Goal: Task Accomplishment & Management: Manage account settings

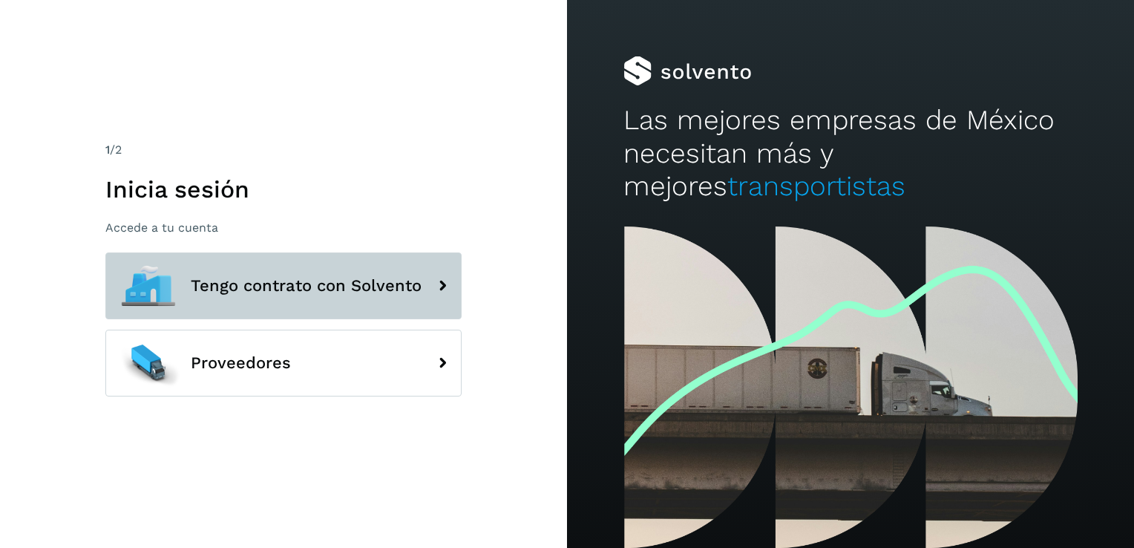
click at [322, 284] on span "Tengo contrato con Solvento" at bounding box center [306, 286] width 231 height 18
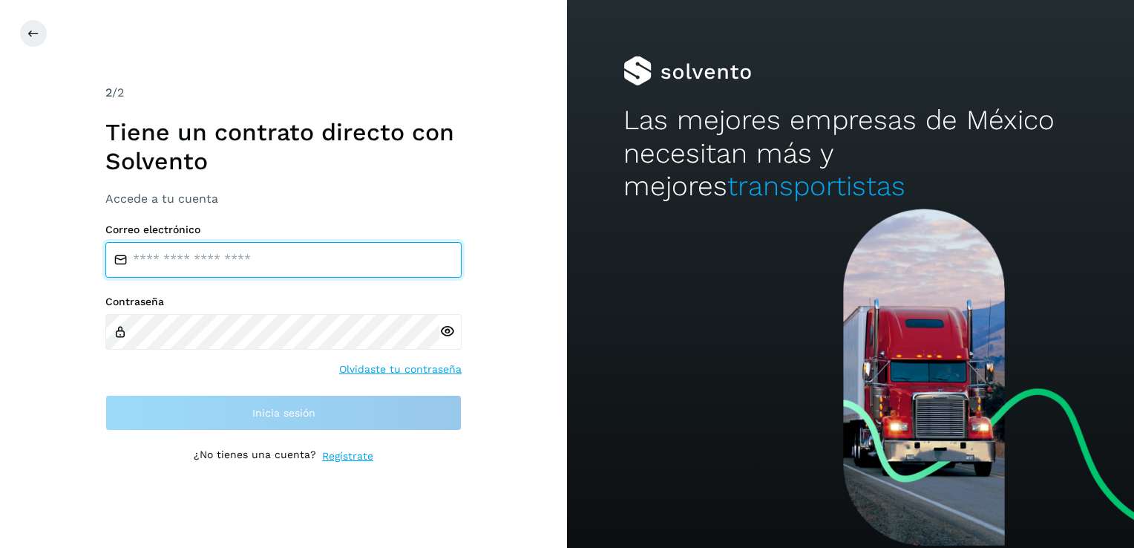
click at [273, 262] on input "email" at bounding box center [283, 260] width 356 height 36
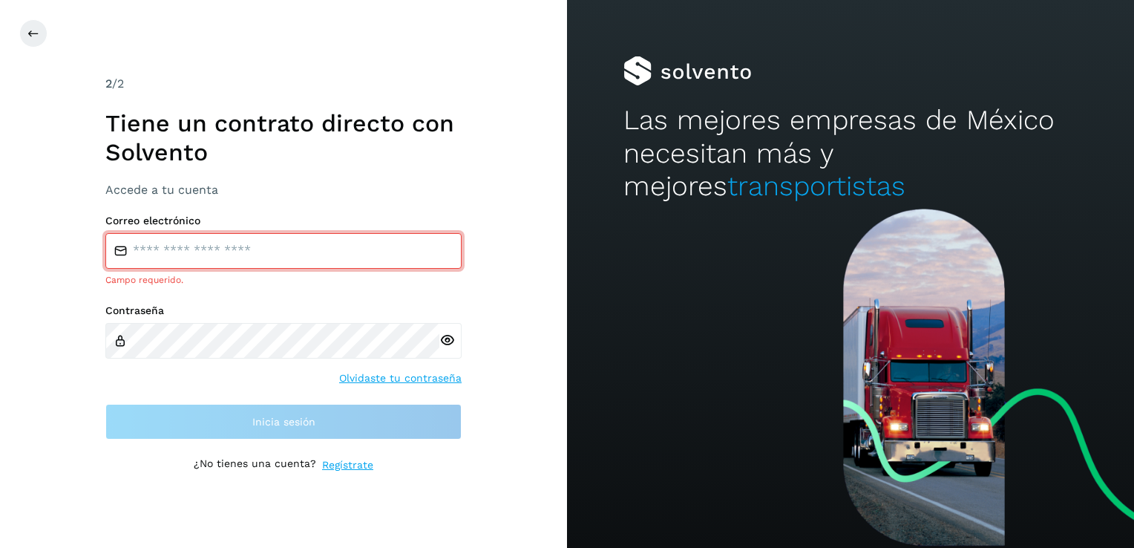
click at [105, 361] on div "Contraseña Olvidaste tu contraseña" at bounding box center [283, 344] width 356 height 81
click at [197, 375] on div "Contraseña Olvidaste tu contraseña" at bounding box center [283, 344] width 356 height 81
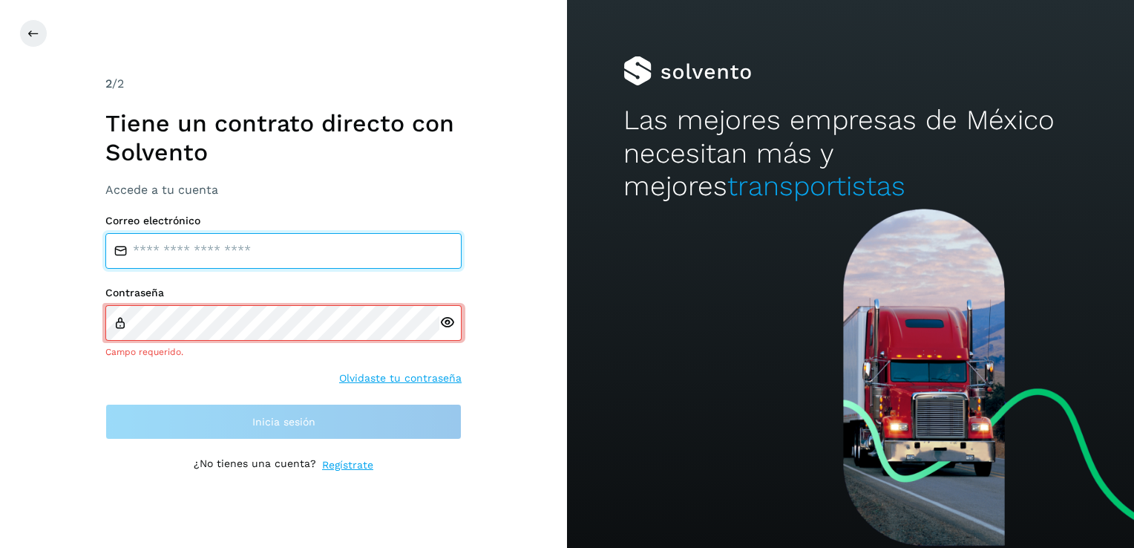
click at [217, 246] on input "email" at bounding box center [283, 251] width 356 height 36
type input "**********"
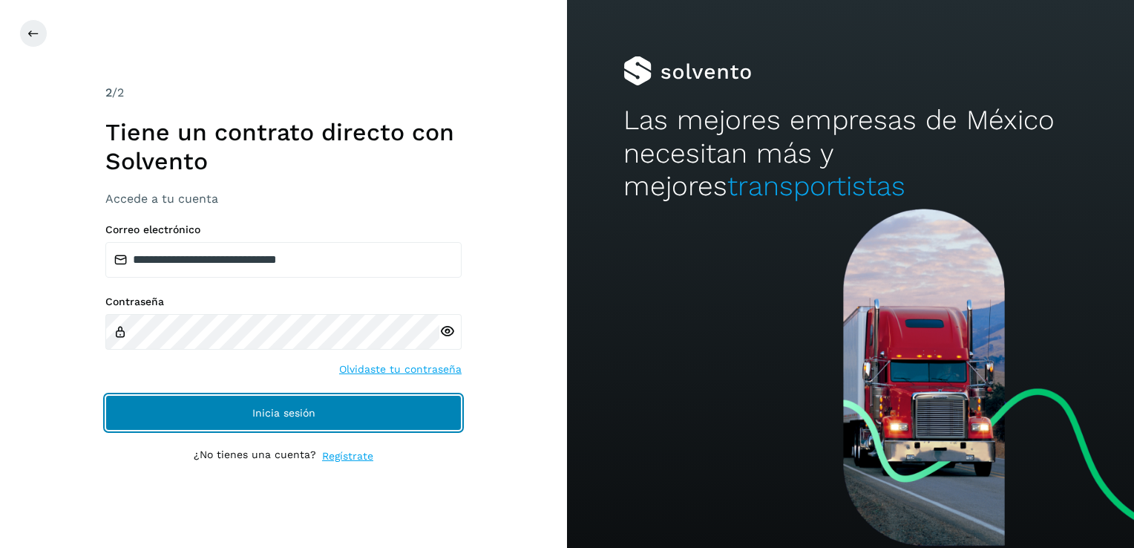
click at [304, 405] on button "Inicia sesión" at bounding box center [283, 413] width 356 height 36
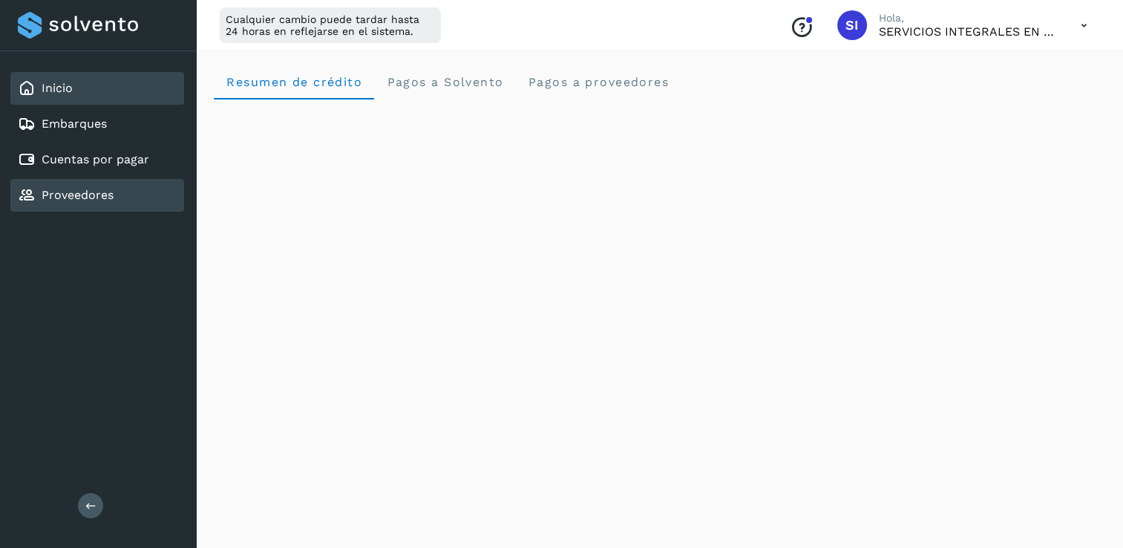
click at [88, 192] on link "Proveedores" at bounding box center [78, 195] width 72 height 14
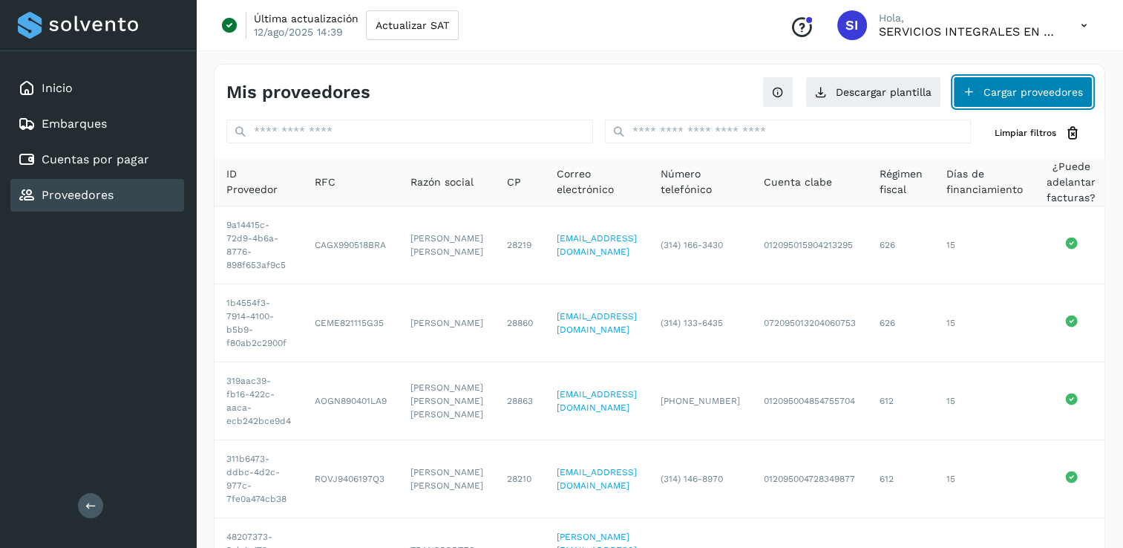
click at [992, 94] on button "Cargar proveedores" at bounding box center [1023, 91] width 140 height 31
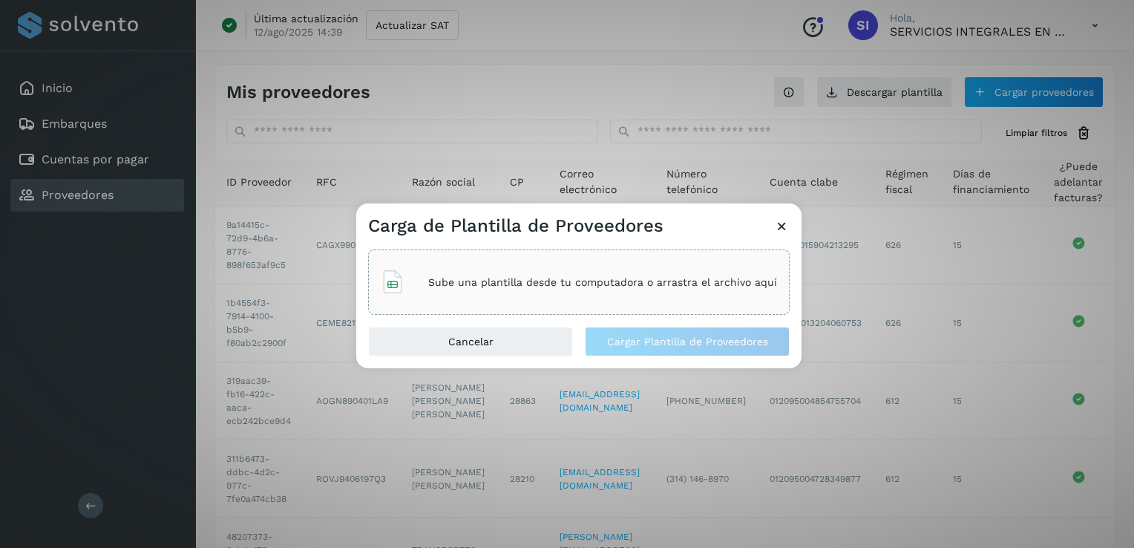
click at [611, 290] on div "Sube una plantilla desde tu computadora o arrastra el archivo aquí" at bounding box center [579, 282] width 396 height 40
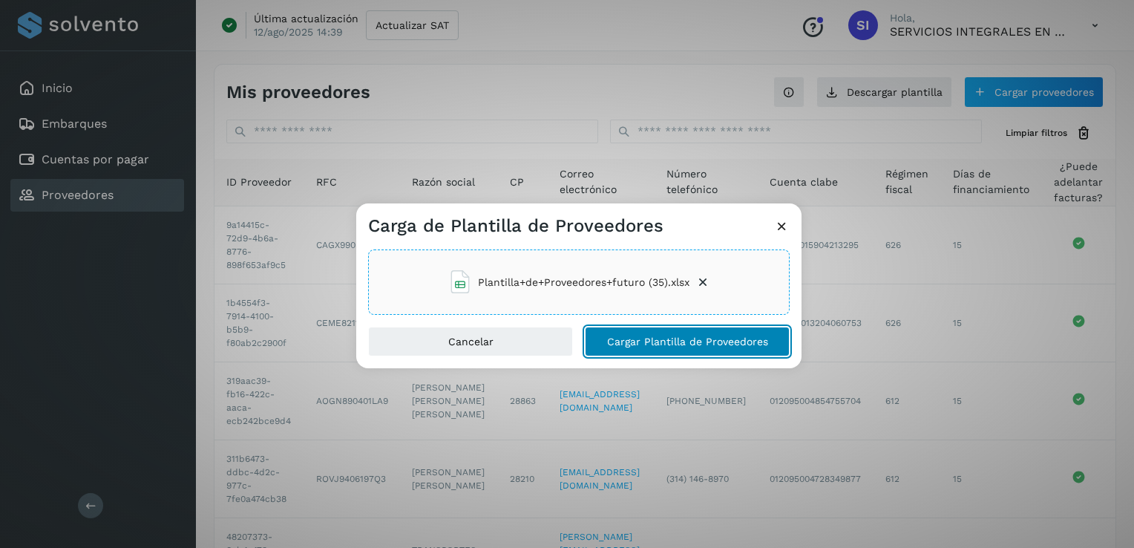
click at [629, 343] on span "Cargar Plantilla de Proveedores" at bounding box center [687, 341] width 161 height 10
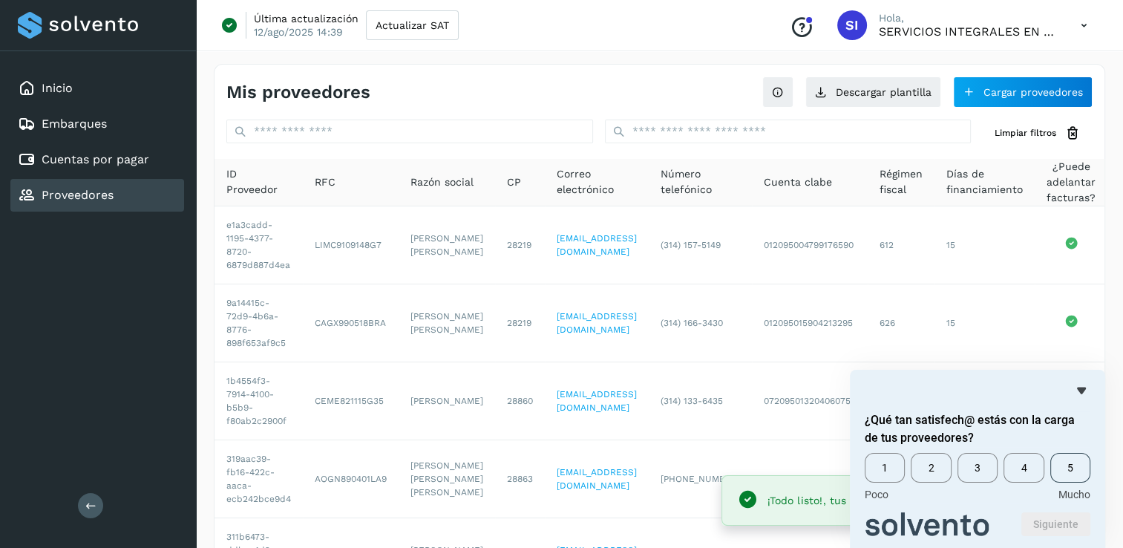
click at [1074, 474] on span "5" at bounding box center [1071, 468] width 40 height 30
click at [1048, 529] on button "Siguiente" at bounding box center [1056, 524] width 69 height 24
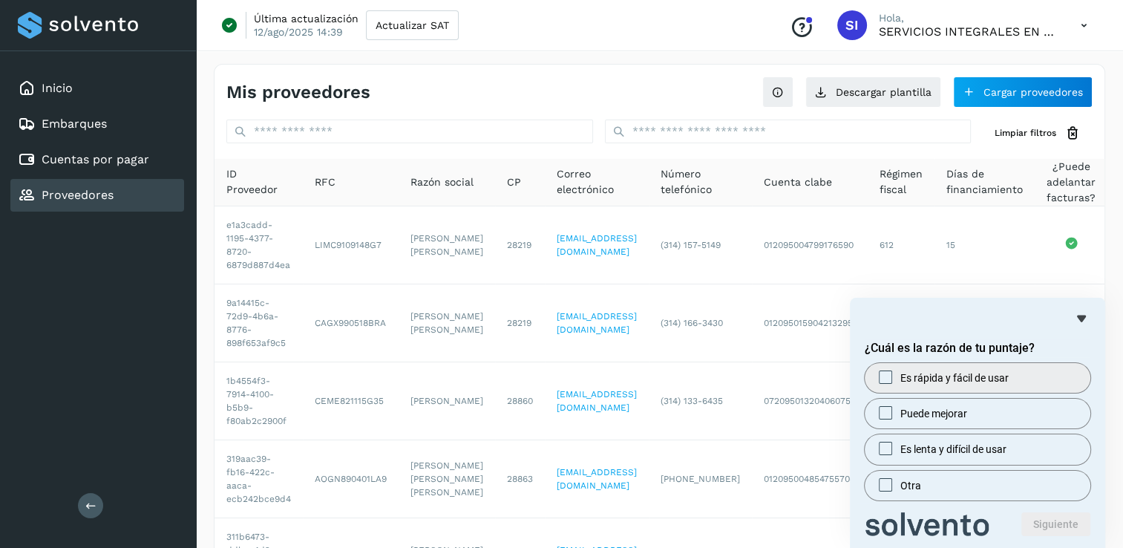
click at [950, 385] on span "Es rápida y fácil de usar" at bounding box center [955, 377] width 108 height 15
click at [1039, 517] on button "Siguiente" at bounding box center [1056, 524] width 69 height 24
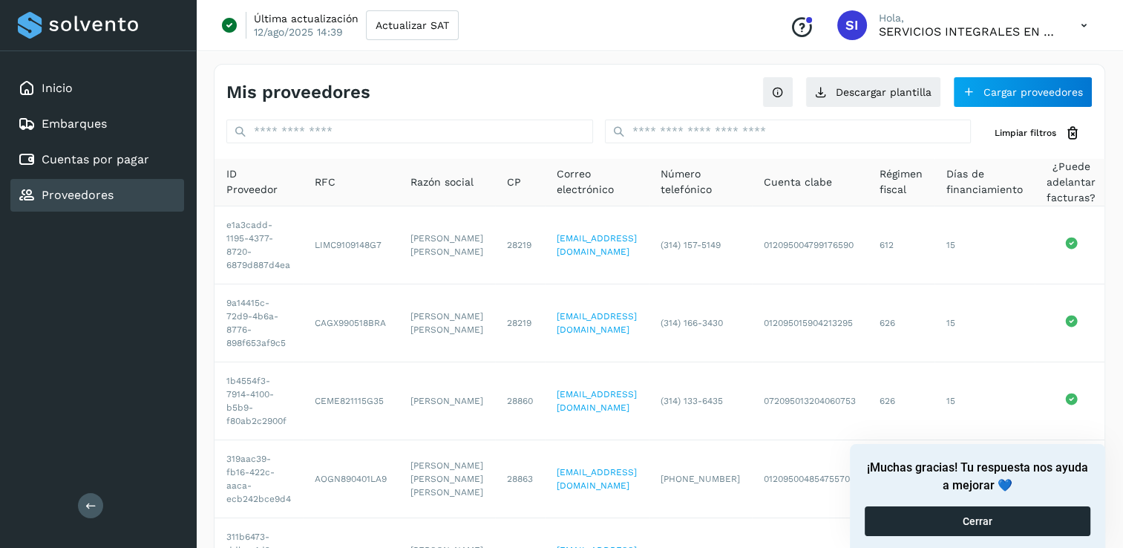
click at [998, 526] on button "Cerrar" at bounding box center [978, 521] width 226 height 30
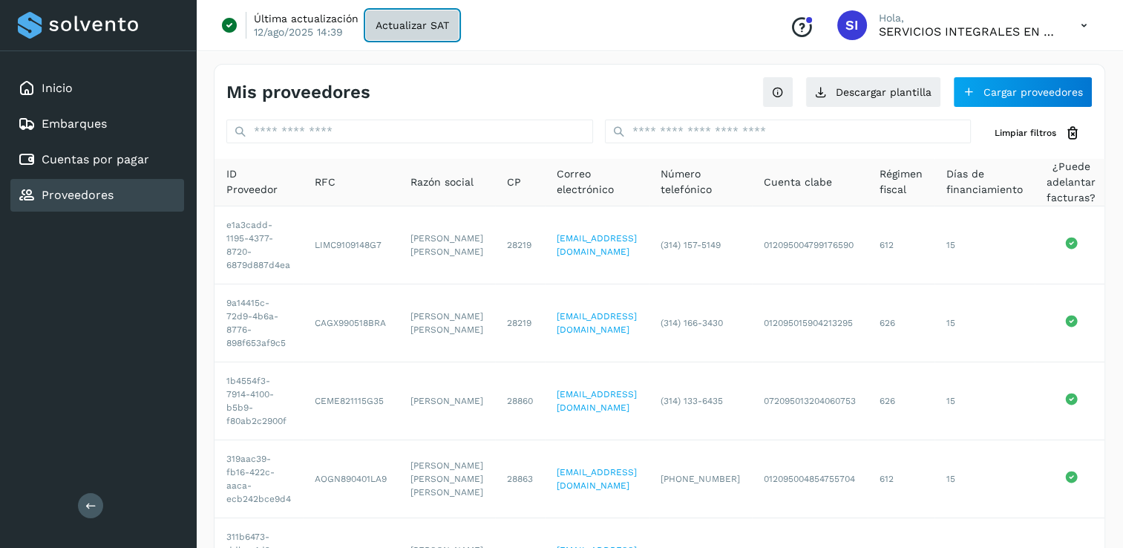
click at [414, 25] on span "Actualizar SAT" at bounding box center [412, 25] width 73 height 10
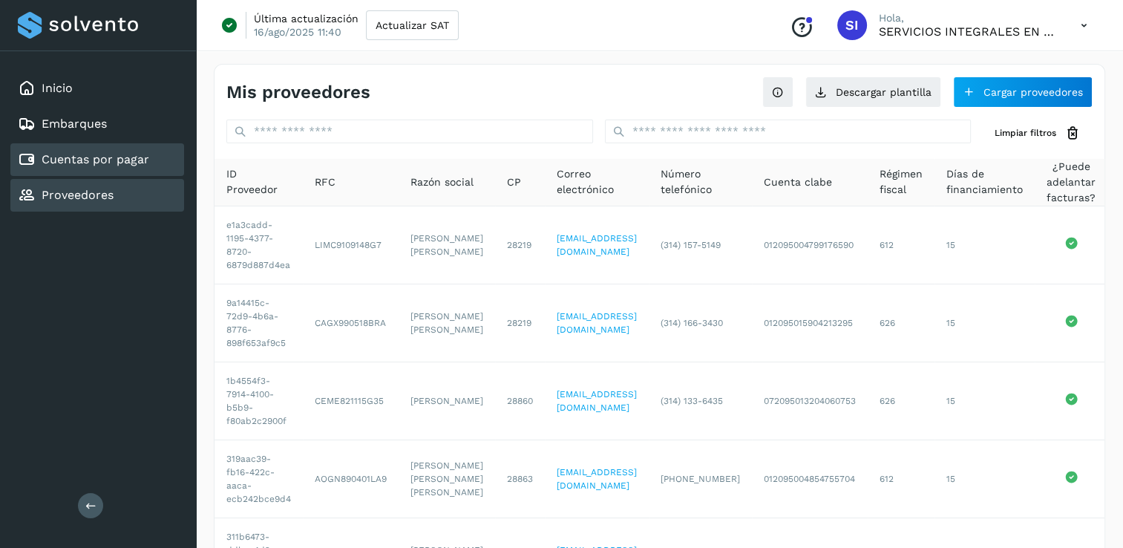
click at [121, 159] on link "Cuentas por pagar" at bounding box center [96, 159] width 108 height 14
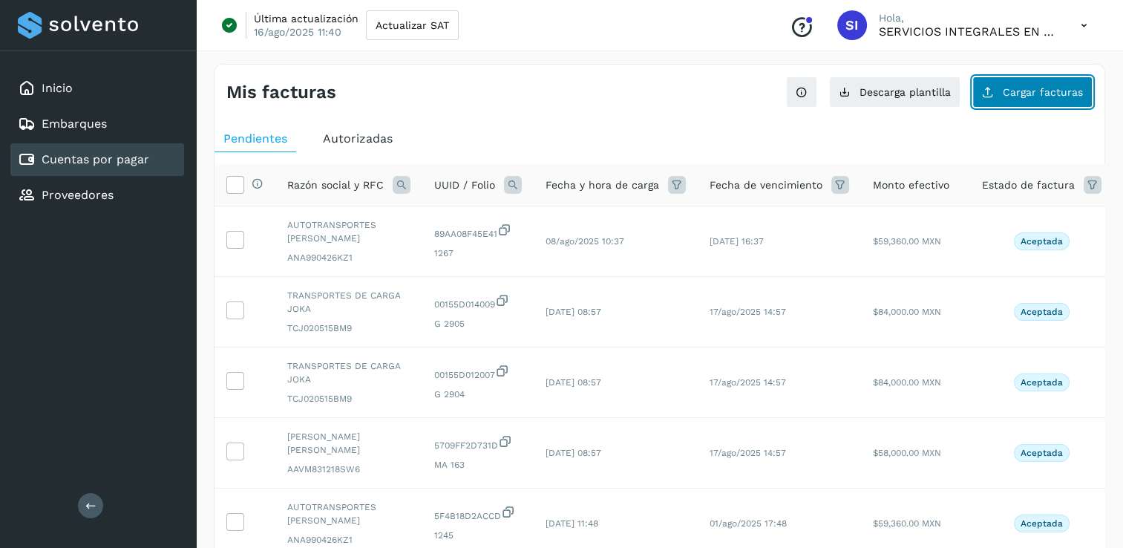
click at [1056, 96] on span "Cargar facturas" at bounding box center [1043, 92] width 80 height 10
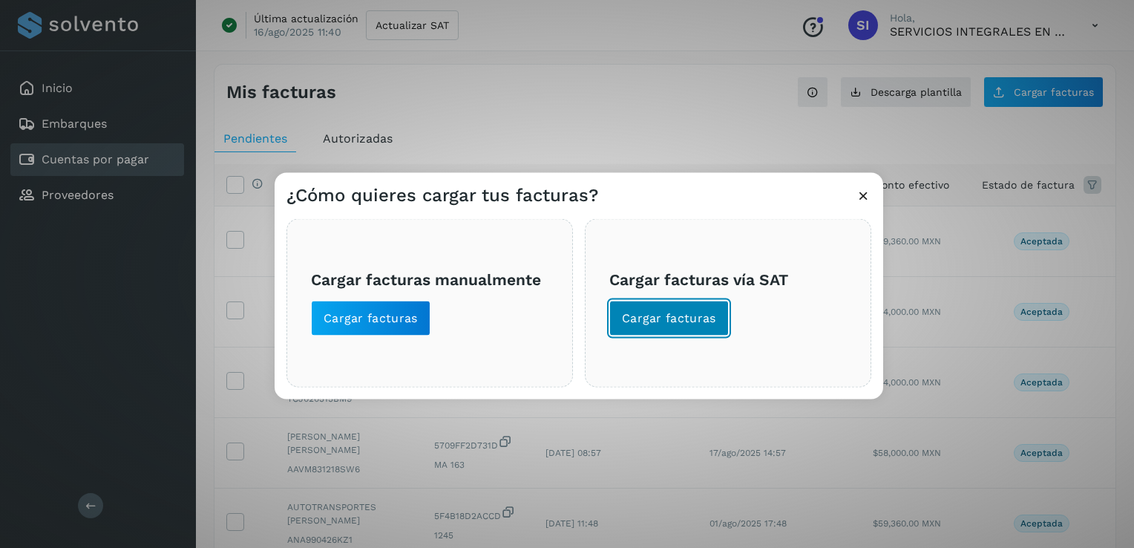
click at [635, 324] on span "Cargar facturas" at bounding box center [669, 318] width 94 height 16
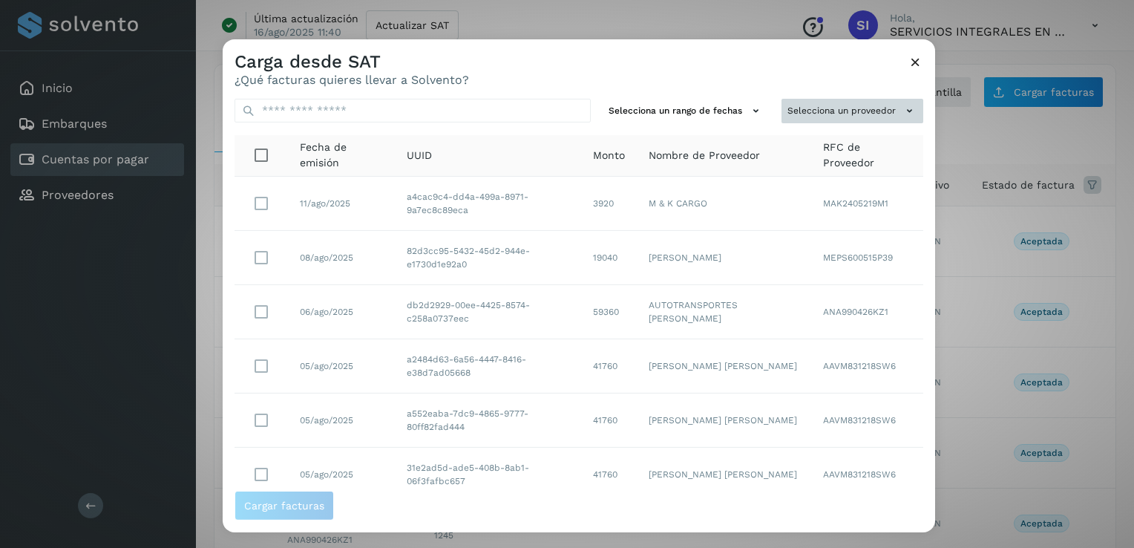
click at [840, 112] on button "Selecciona un proveedor" at bounding box center [853, 111] width 142 height 24
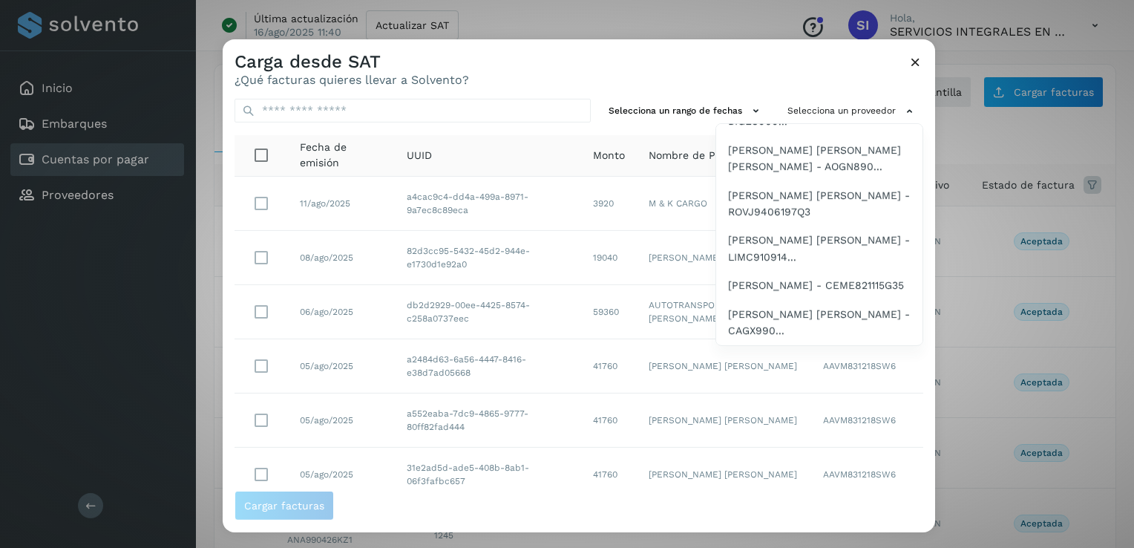
scroll to position [923, 0]
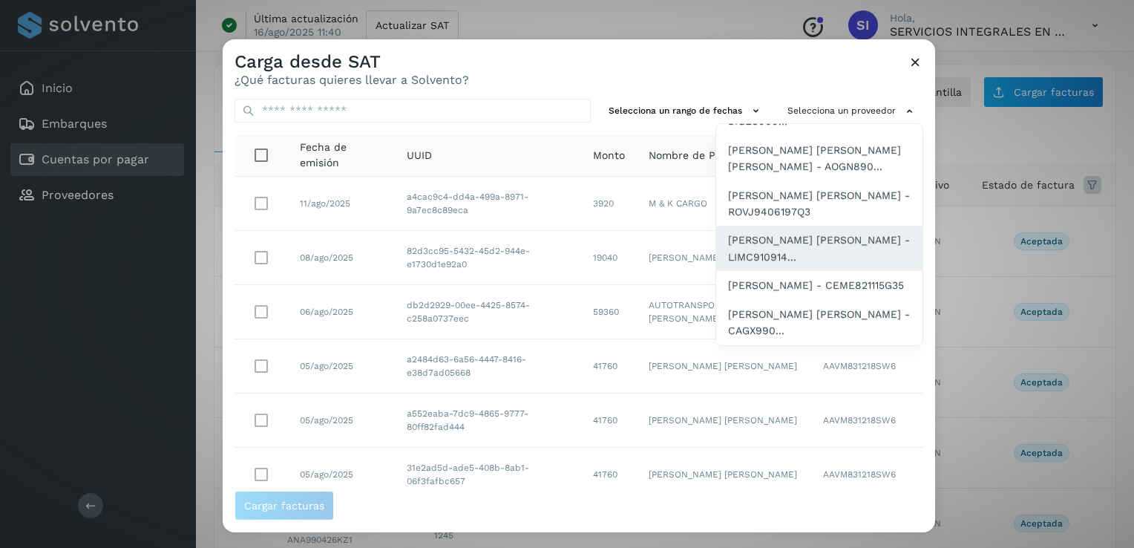
click at [789, 232] on span "[PERSON_NAME] [PERSON_NAME] - LIMC910914..." at bounding box center [819, 248] width 183 height 33
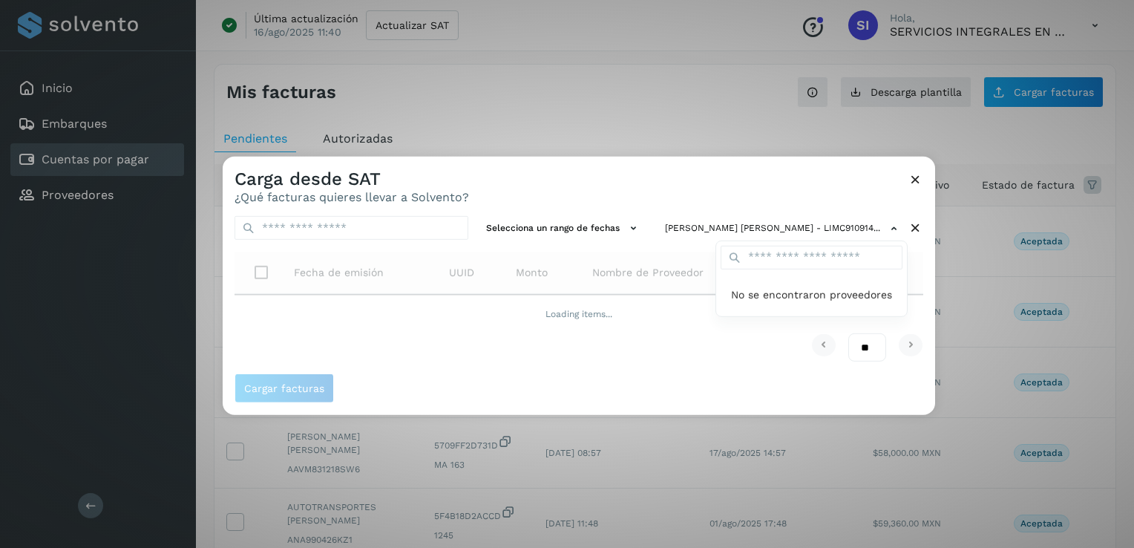
scroll to position [0, 0]
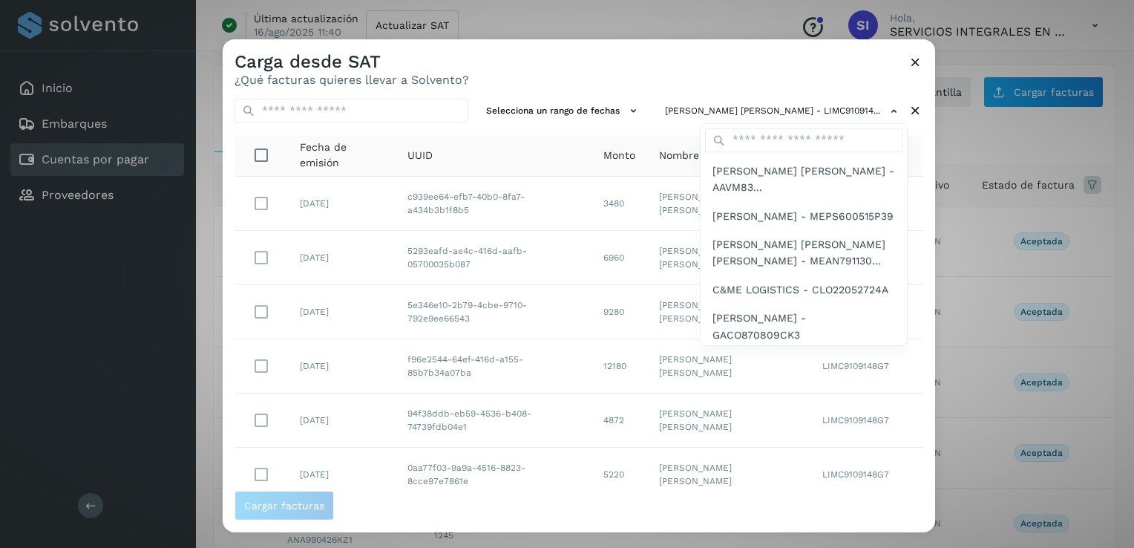
click at [852, 85] on div at bounding box center [790, 313] width 1134 height 548
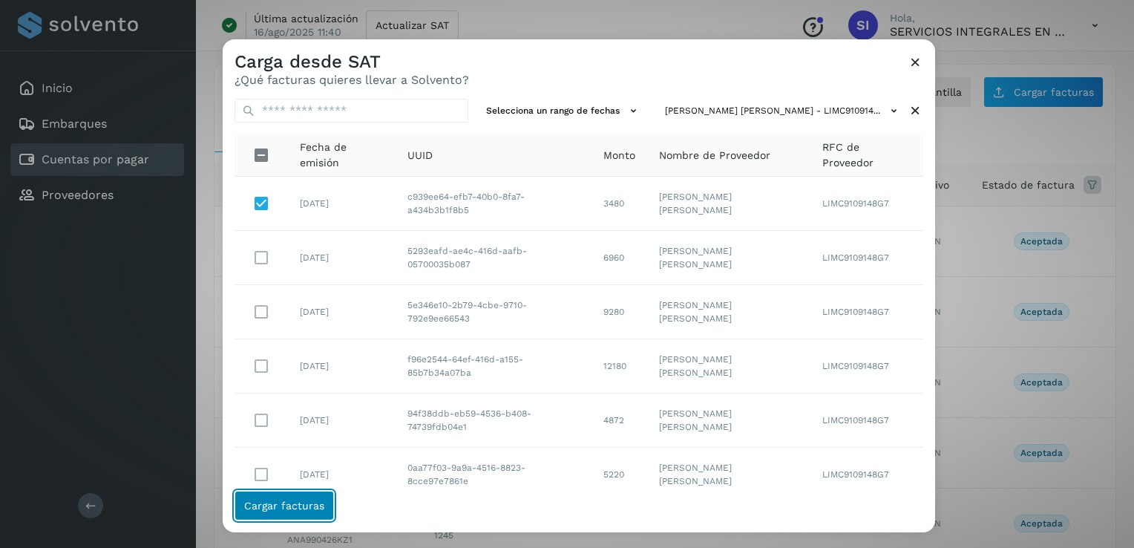
click at [304, 503] on span "Cargar facturas" at bounding box center [284, 505] width 80 height 10
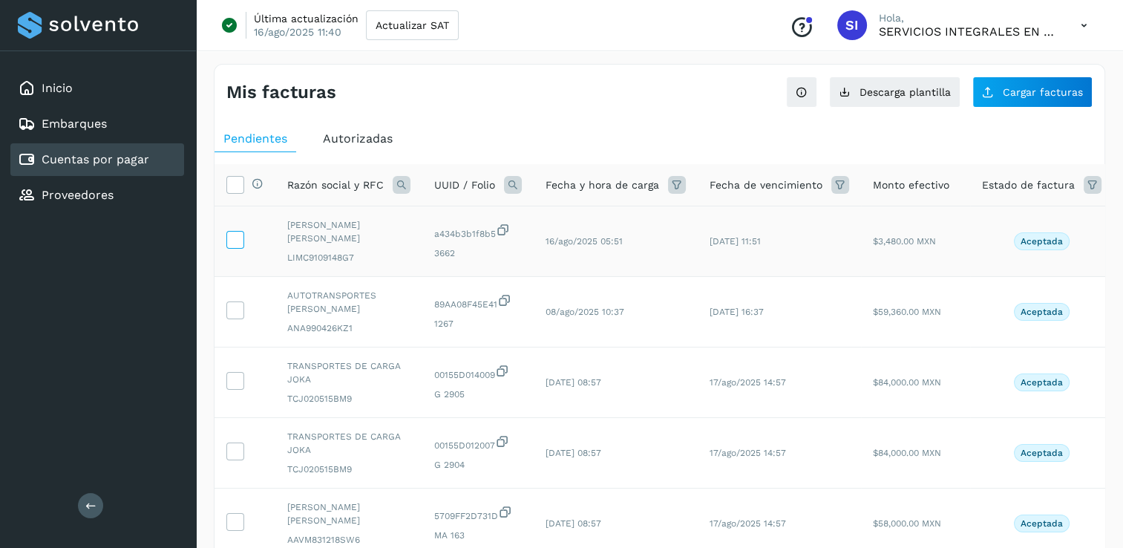
click at [240, 241] on icon at bounding box center [235, 239] width 16 height 16
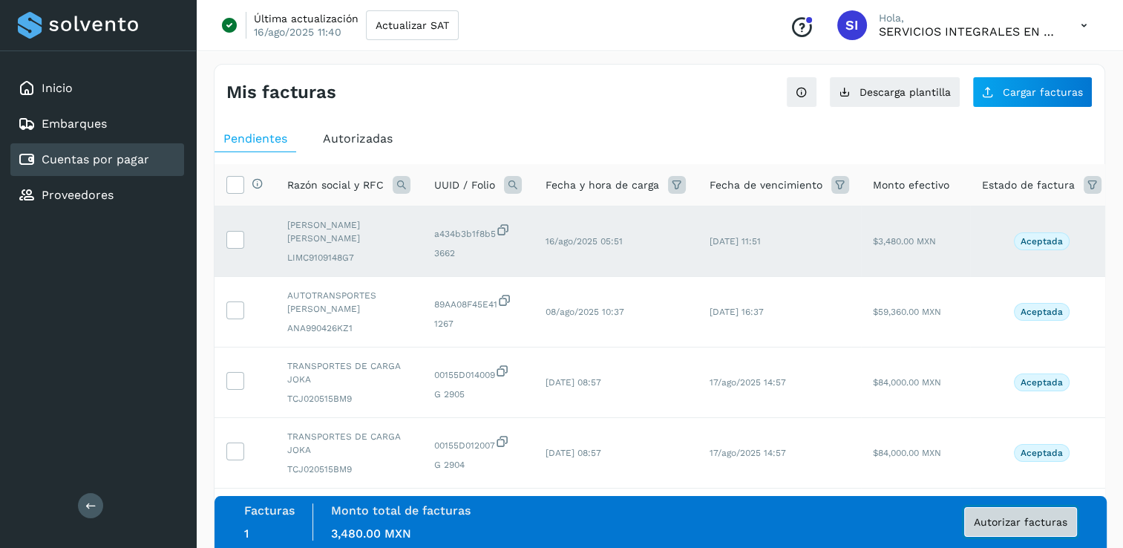
click at [1028, 524] on span "Autorizar facturas" at bounding box center [1021, 522] width 94 height 10
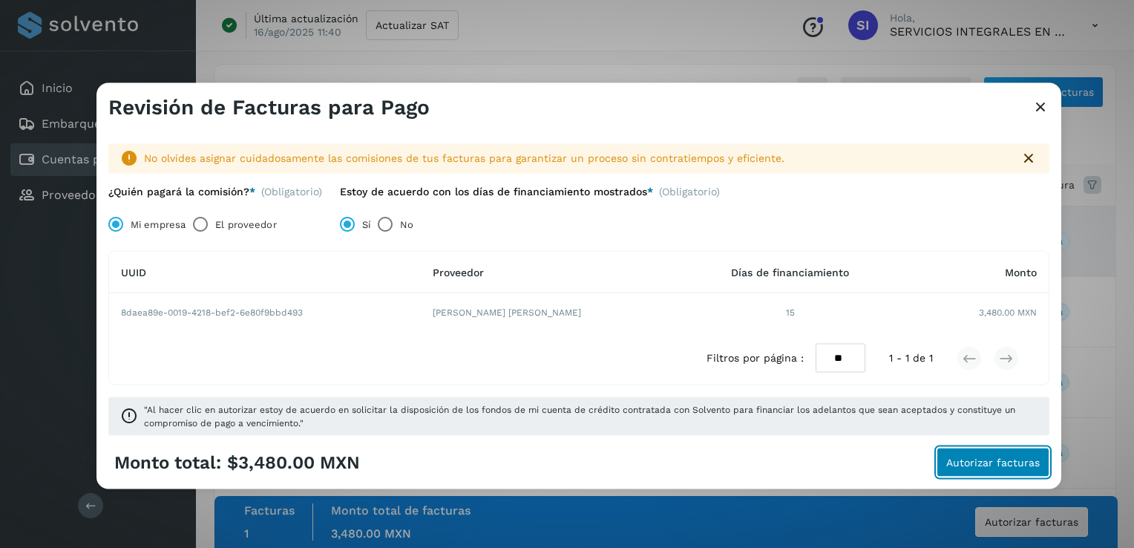
click at [1014, 467] on span "Autorizar facturas" at bounding box center [994, 462] width 94 height 10
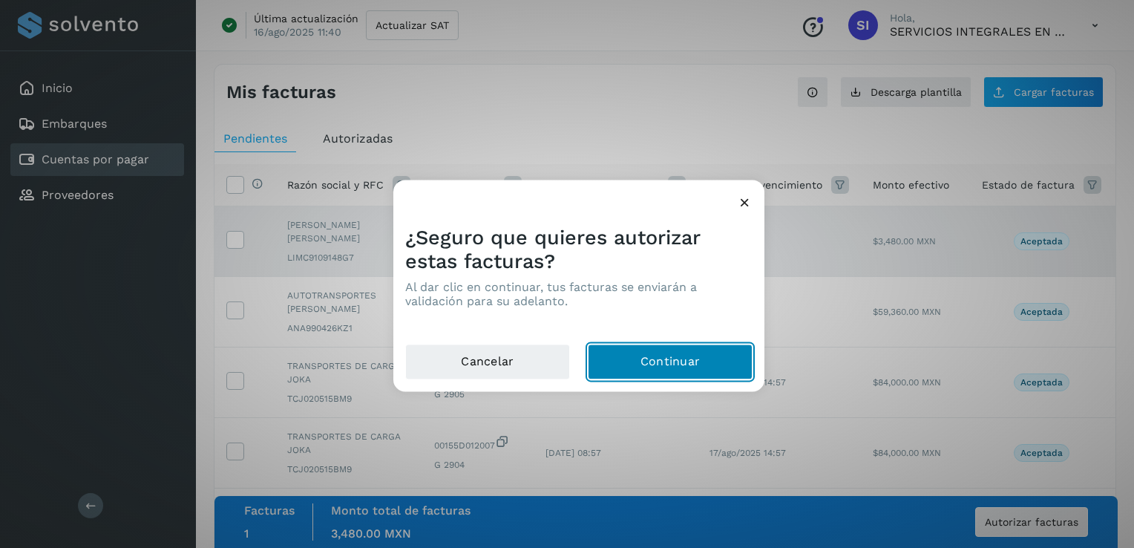
click at [631, 367] on button "Continuar" at bounding box center [670, 362] width 165 height 36
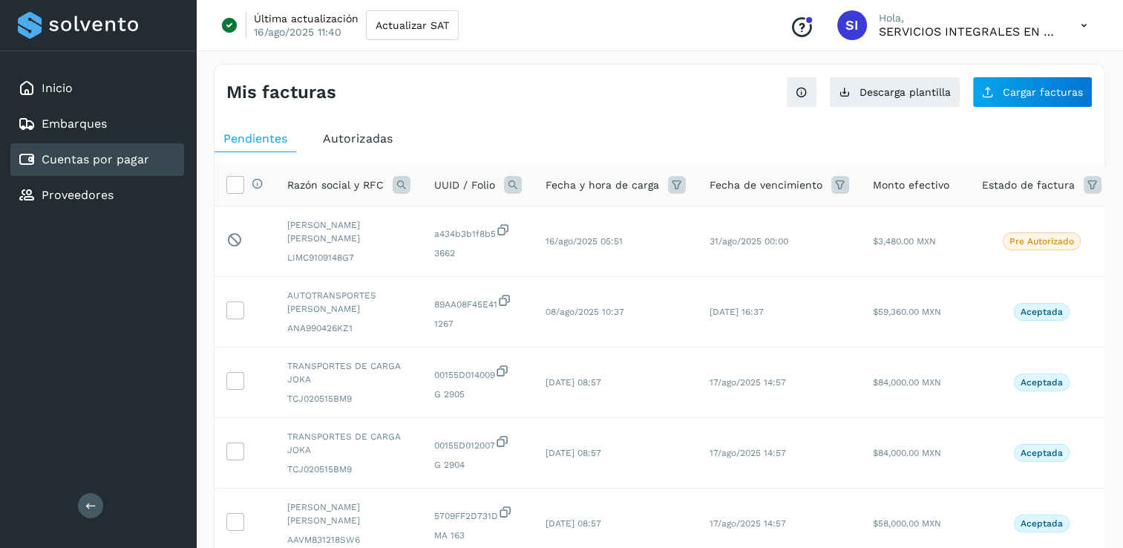
click at [1077, 29] on icon at bounding box center [1084, 25] width 30 height 30
click at [981, 102] on div "Cerrar sesión" at bounding box center [1010, 96] width 177 height 28
